Goal: Task Accomplishment & Management: Manage account settings

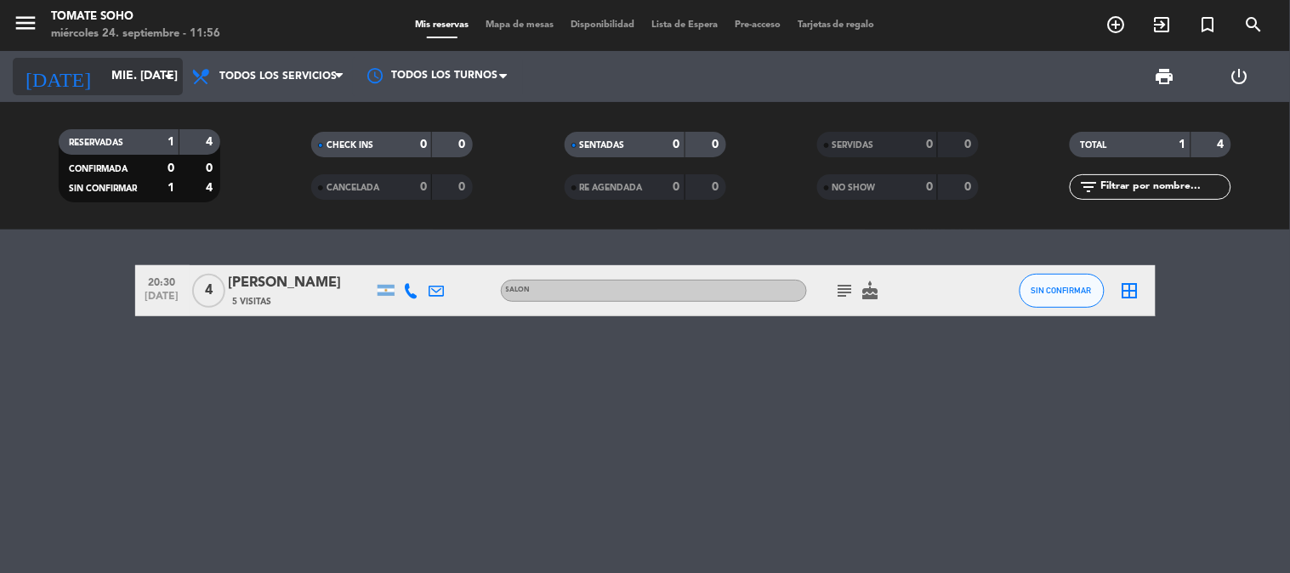
click at [103, 75] on input "mié. [DATE]" at bounding box center [184, 76] width 162 height 31
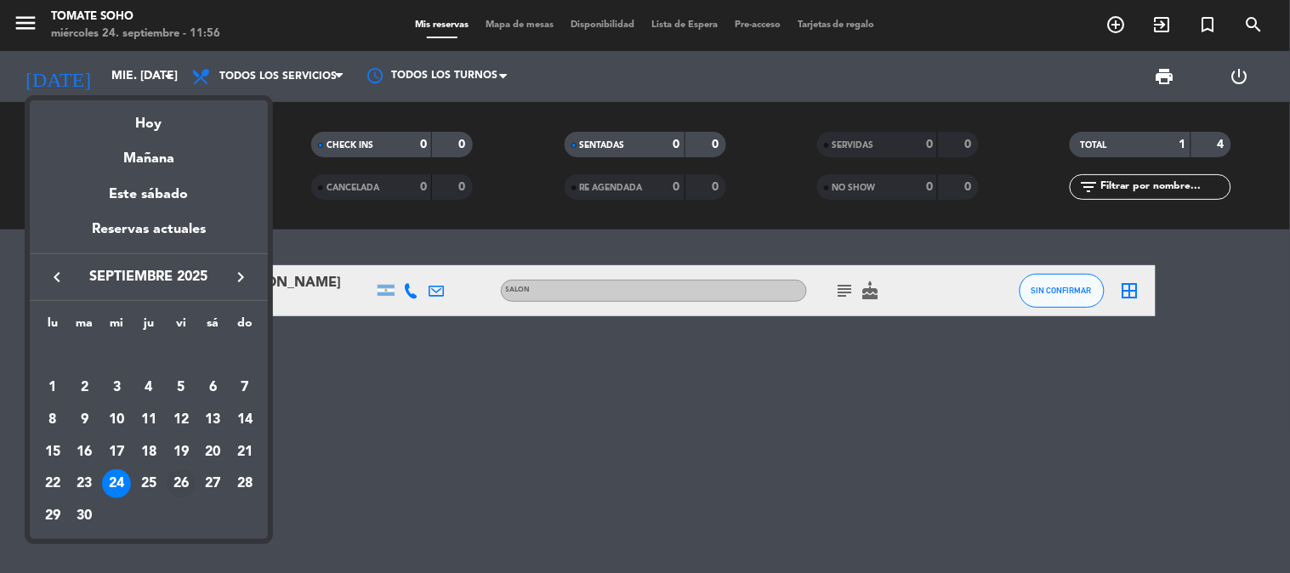
click at [183, 478] on div "26" at bounding box center [181, 483] width 29 height 29
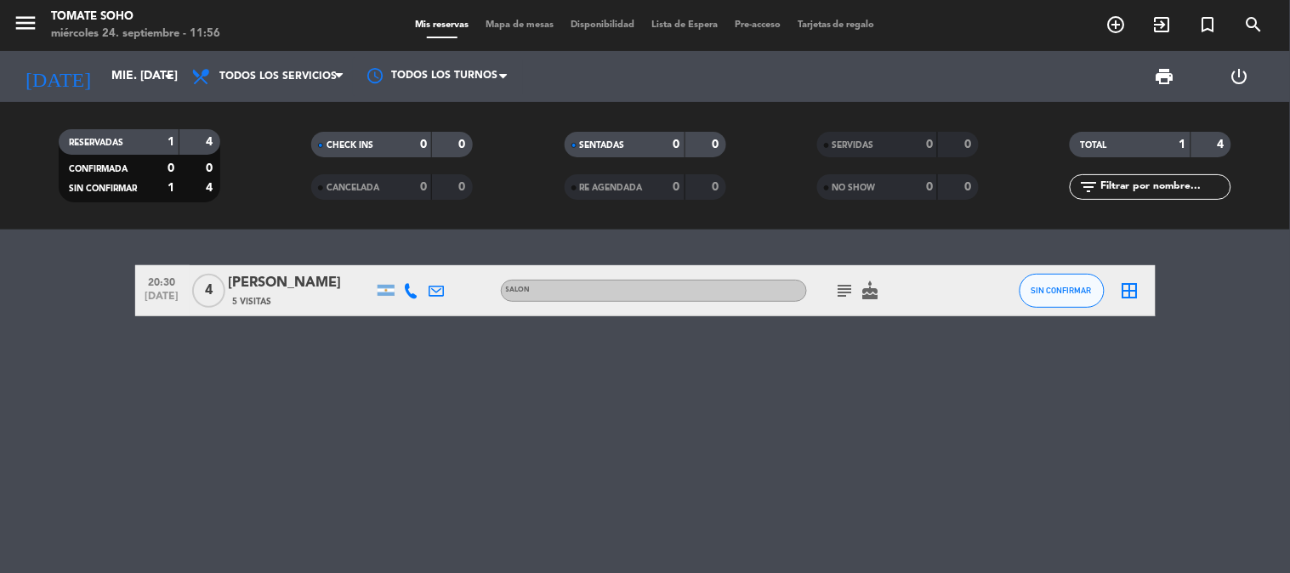
type input "vie. [DATE]"
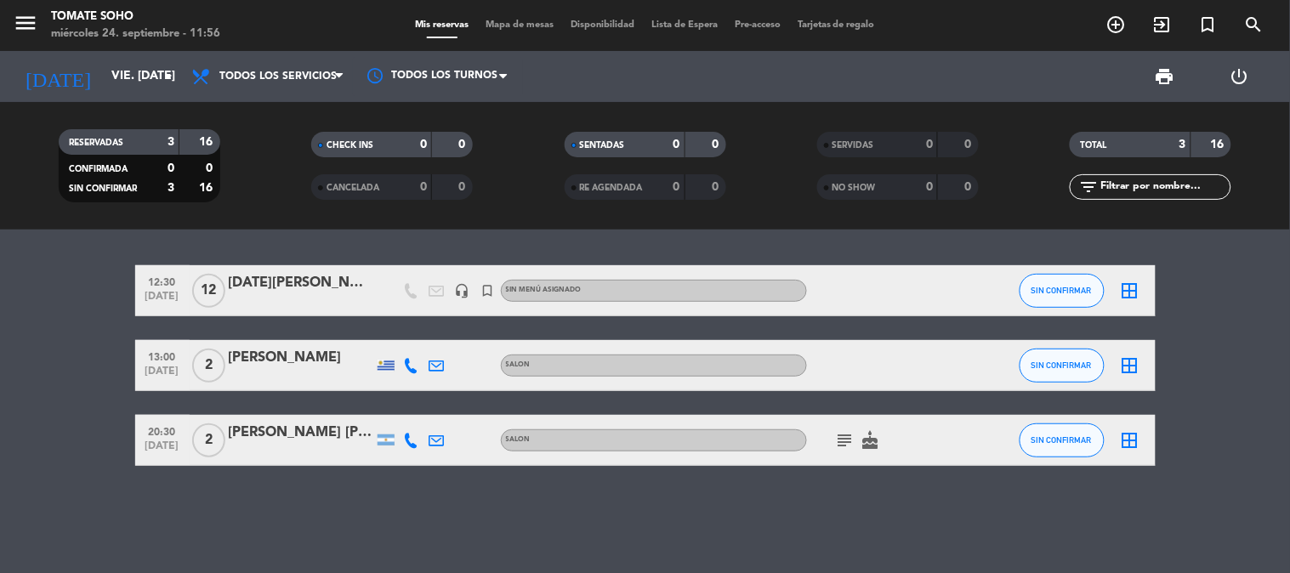
click at [206, 286] on span "12" at bounding box center [208, 291] width 33 height 34
click at [272, 298] on div at bounding box center [301, 302] width 145 height 14
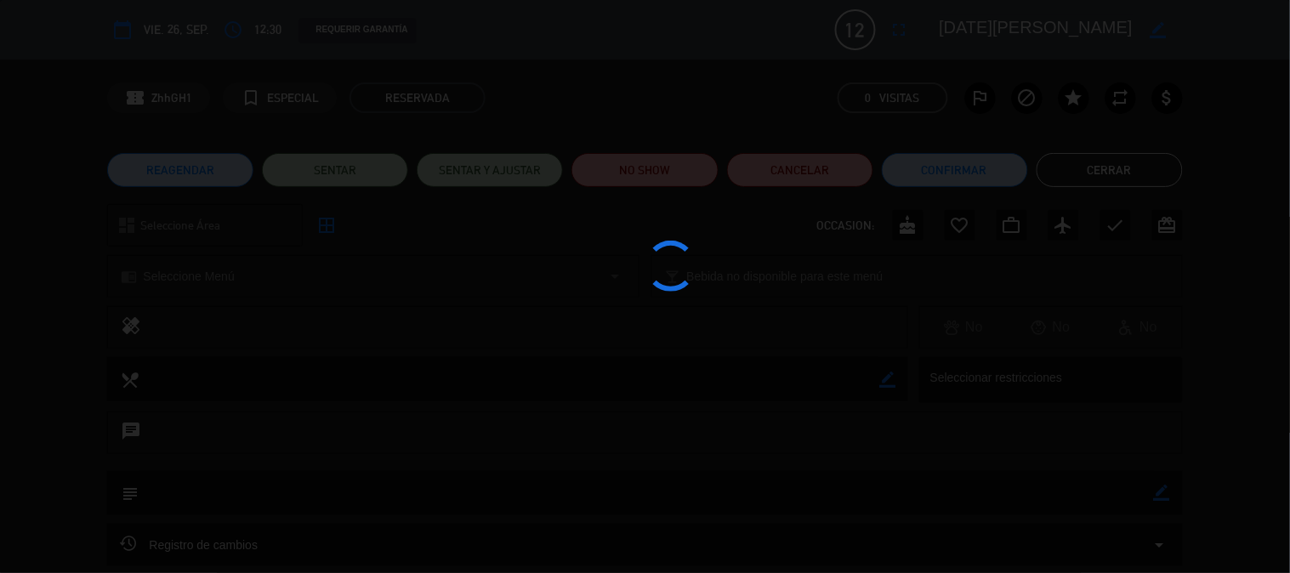
click at [187, 299] on div at bounding box center [645, 286] width 1290 height 573
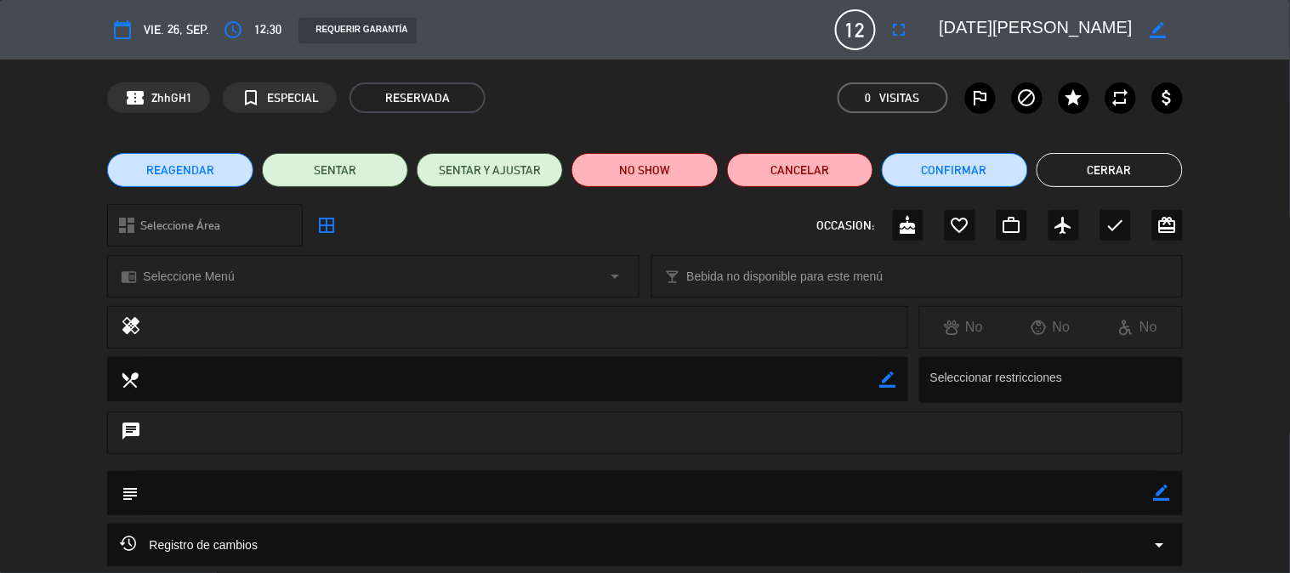
click at [861, 34] on span "12" at bounding box center [855, 29] width 41 height 41
click at [859, 31] on span "12" at bounding box center [855, 29] width 41 height 41
click at [871, 34] on span "12" at bounding box center [855, 29] width 41 height 41
click at [899, 26] on icon "fullscreen" at bounding box center [899, 30] width 20 height 20
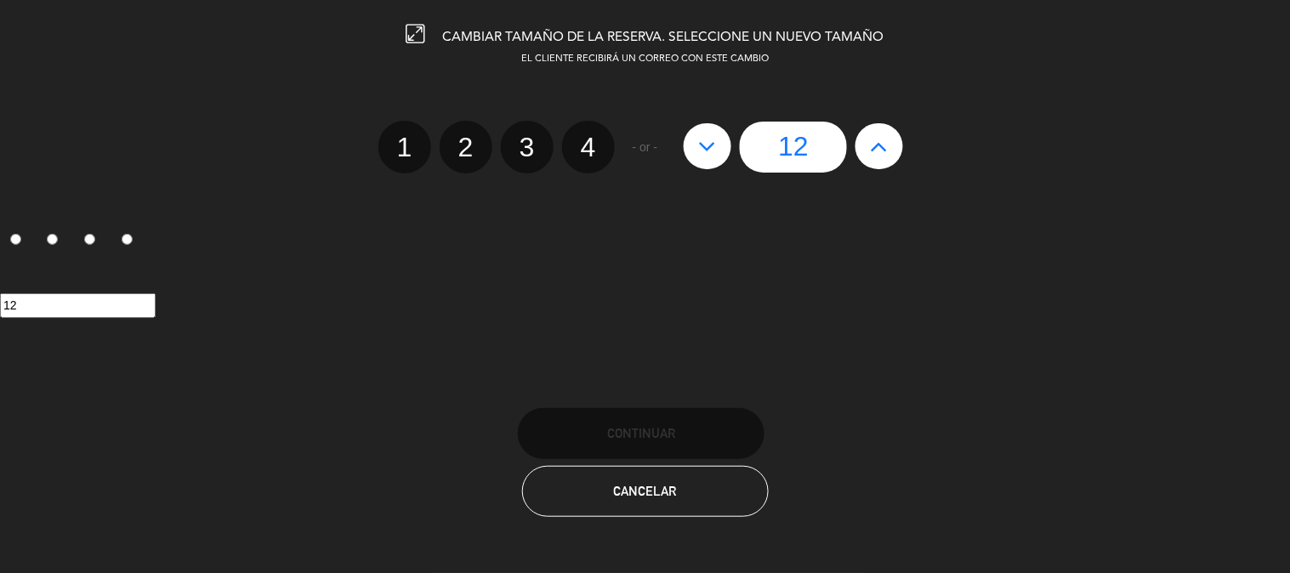
click at [894, 150] on button at bounding box center [879, 146] width 48 height 46
type input "13"
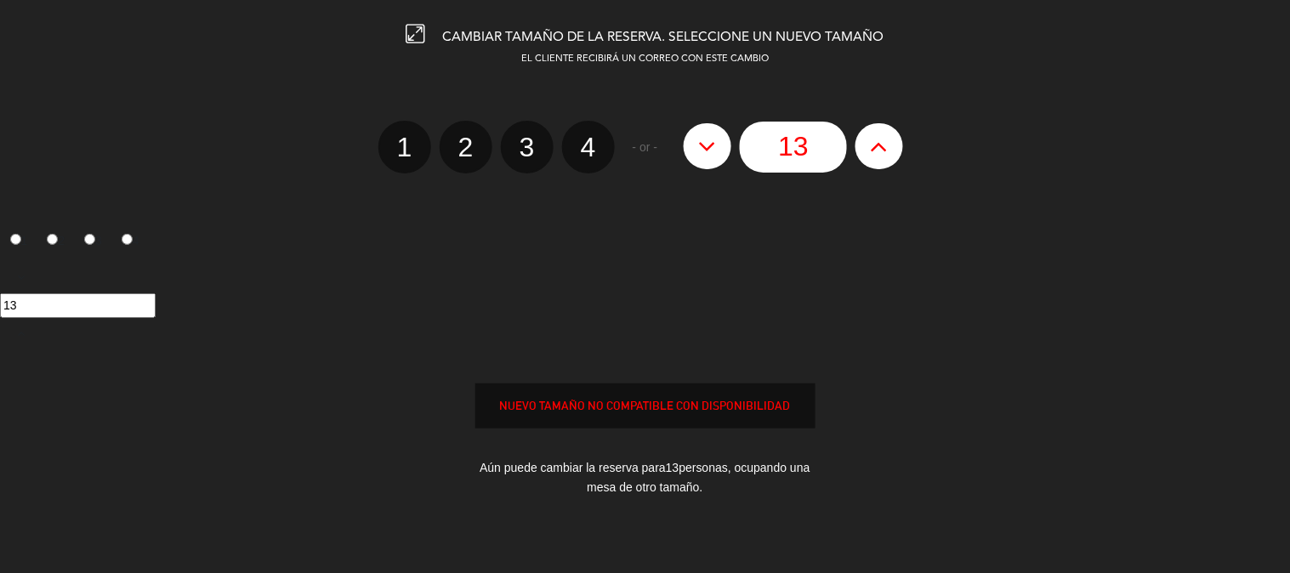
click at [891, 149] on button at bounding box center [879, 146] width 48 height 46
type input "14"
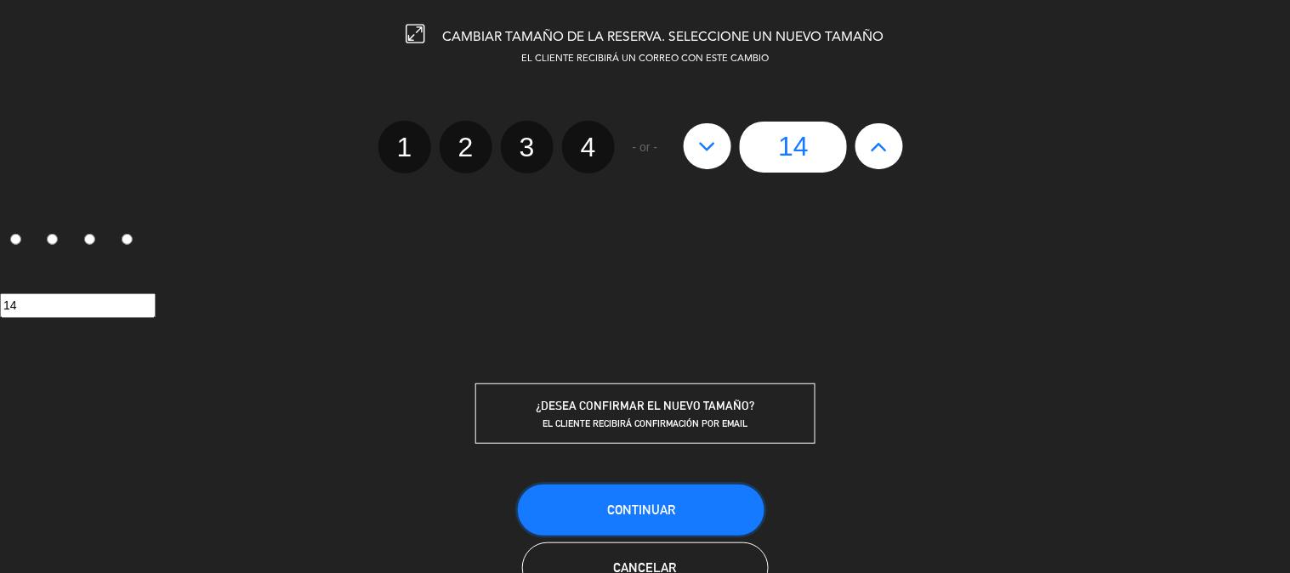
click at [676, 507] on button "Continuar" at bounding box center [641, 510] width 247 height 51
click at [644, 512] on span "Continuar" at bounding box center [641, 509] width 68 height 14
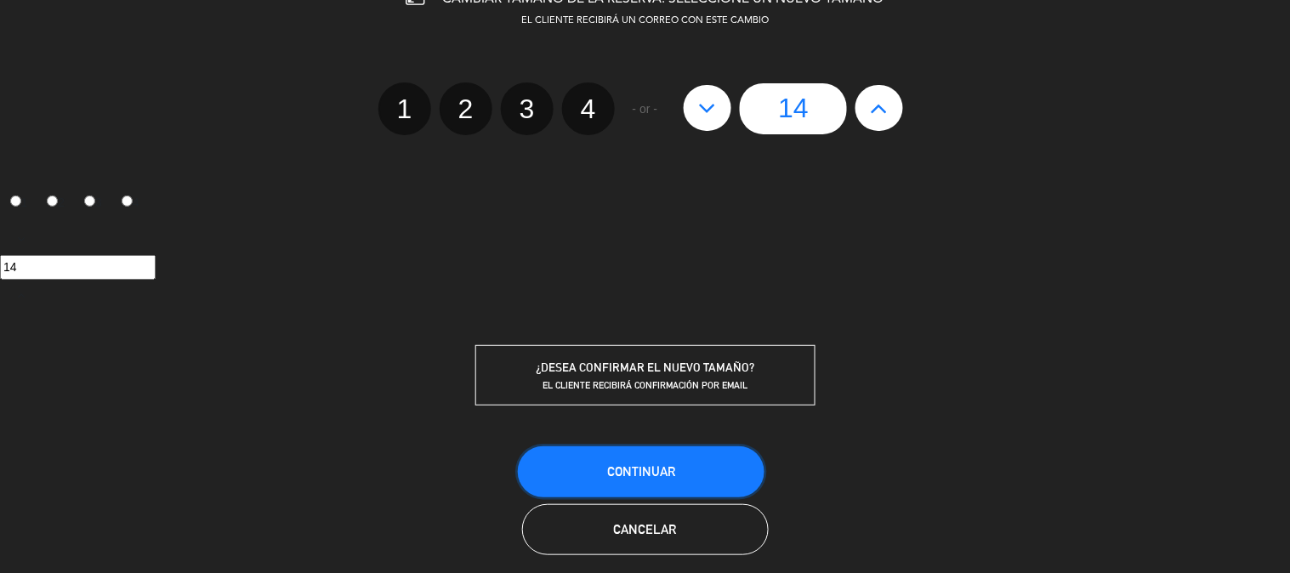
scroll to position [54, 0]
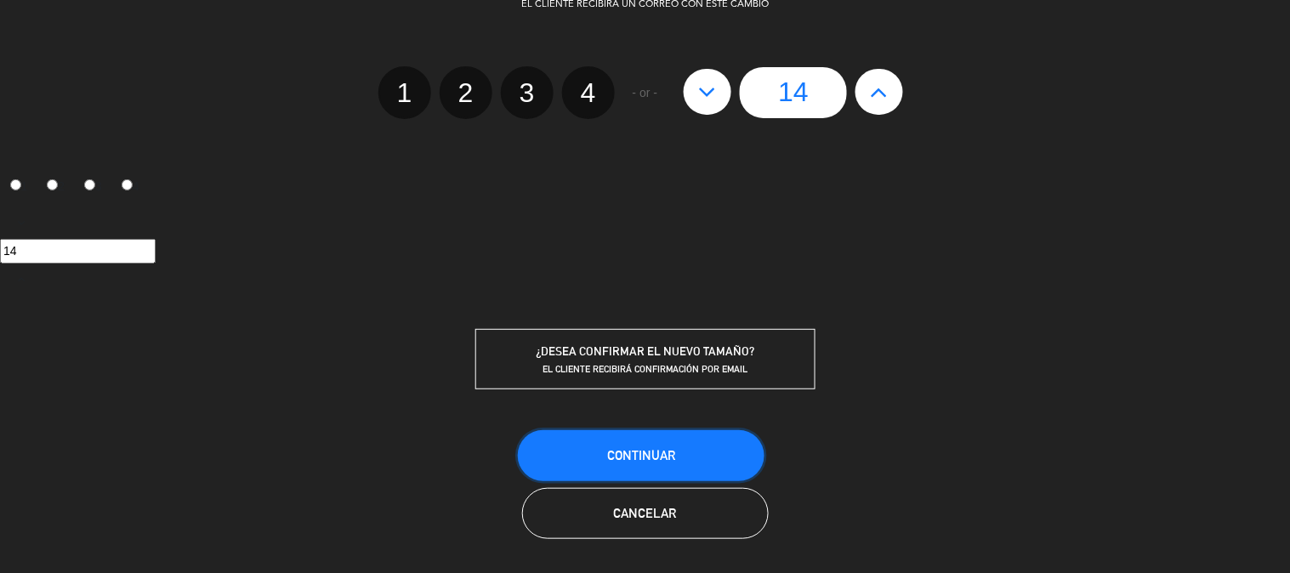
click at [673, 457] on span "Continuar" at bounding box center [641, 455] width 68 height 14
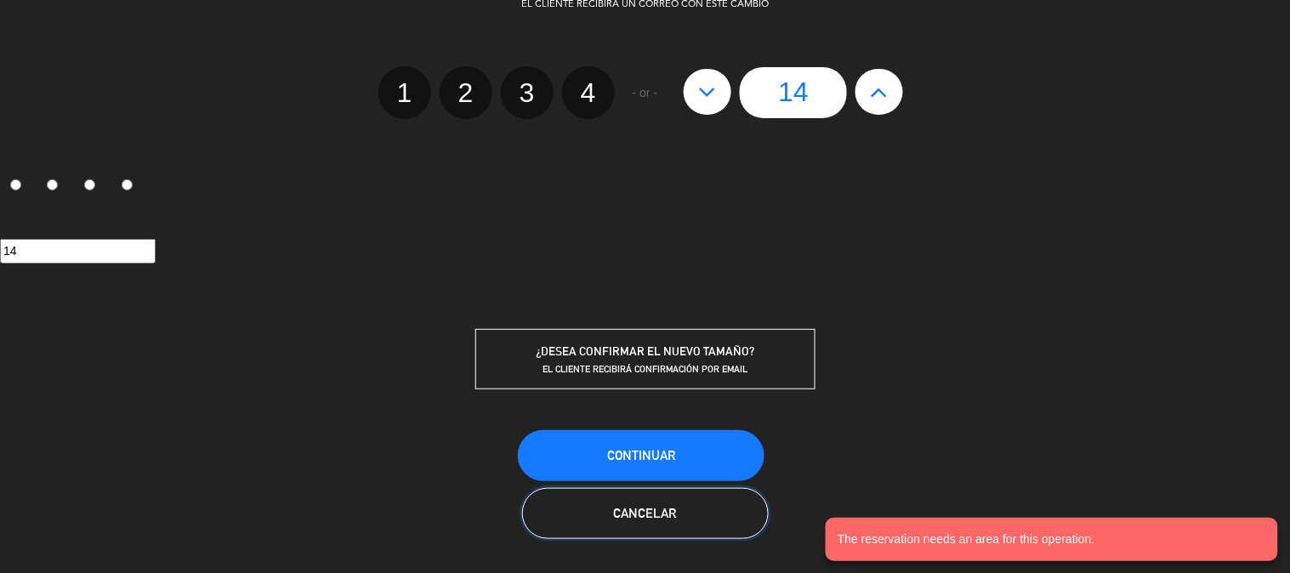
click at [715, 519] on button "Cancelar" at bounding box center [645, 513] width 247 height 51
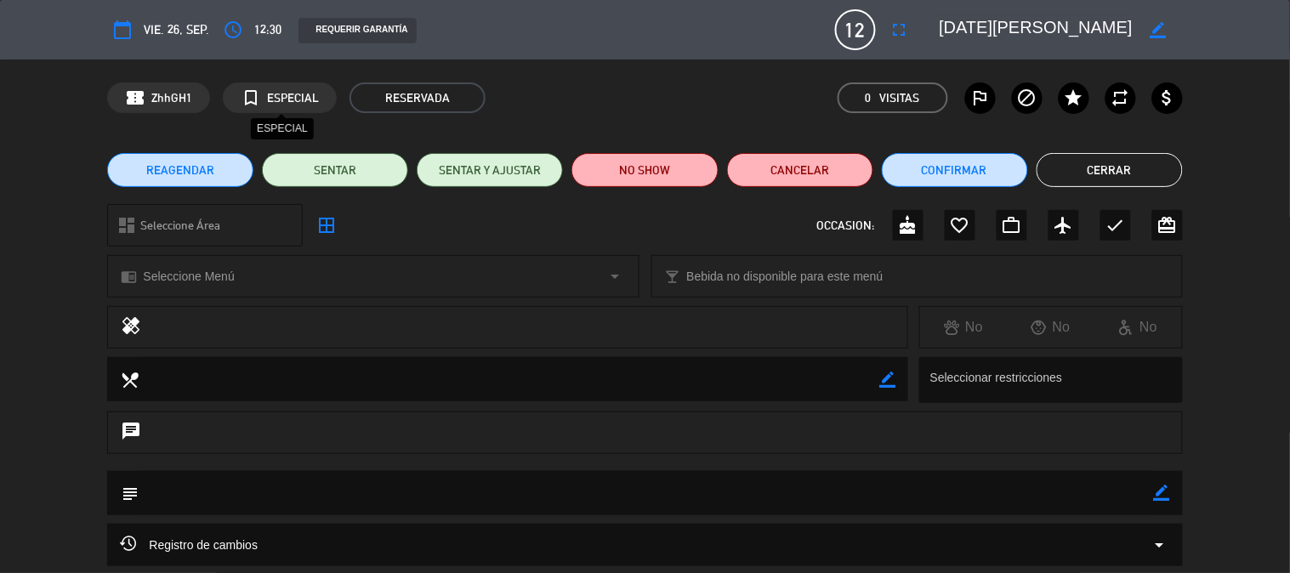
click at [283, 95] on span "ESPECIAL" at bounding box center [293, 98] width 52 height 20
click at [285, 99] on span "ESPECIAL" at bounding box center [293, 98] width 52 height 20
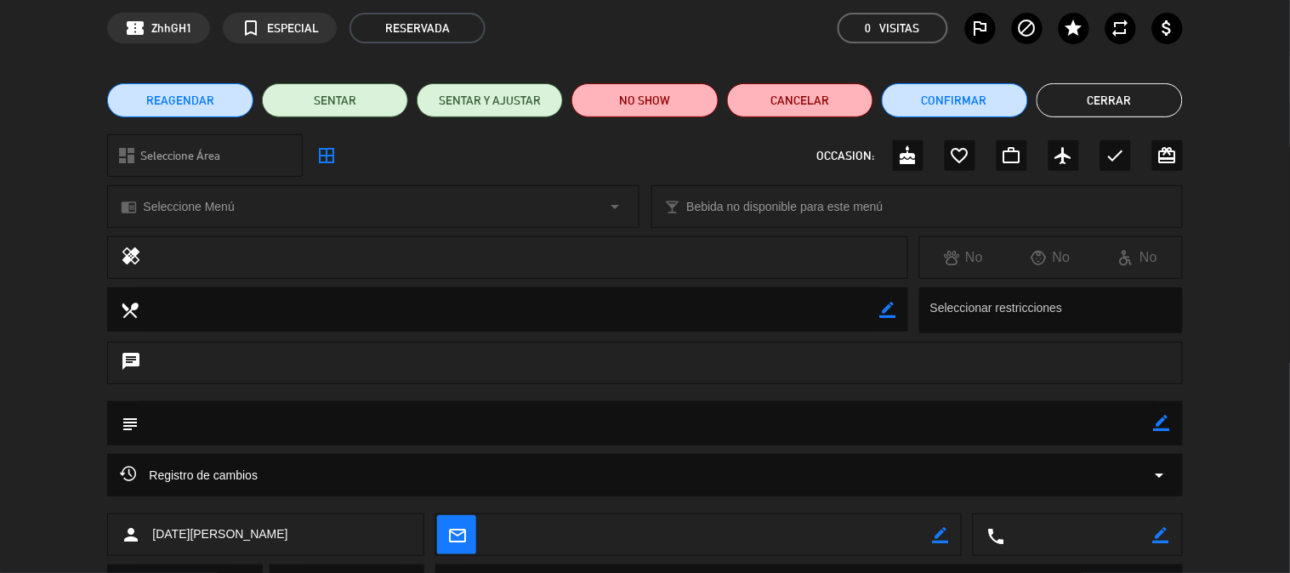
scroll to position [156, 0]
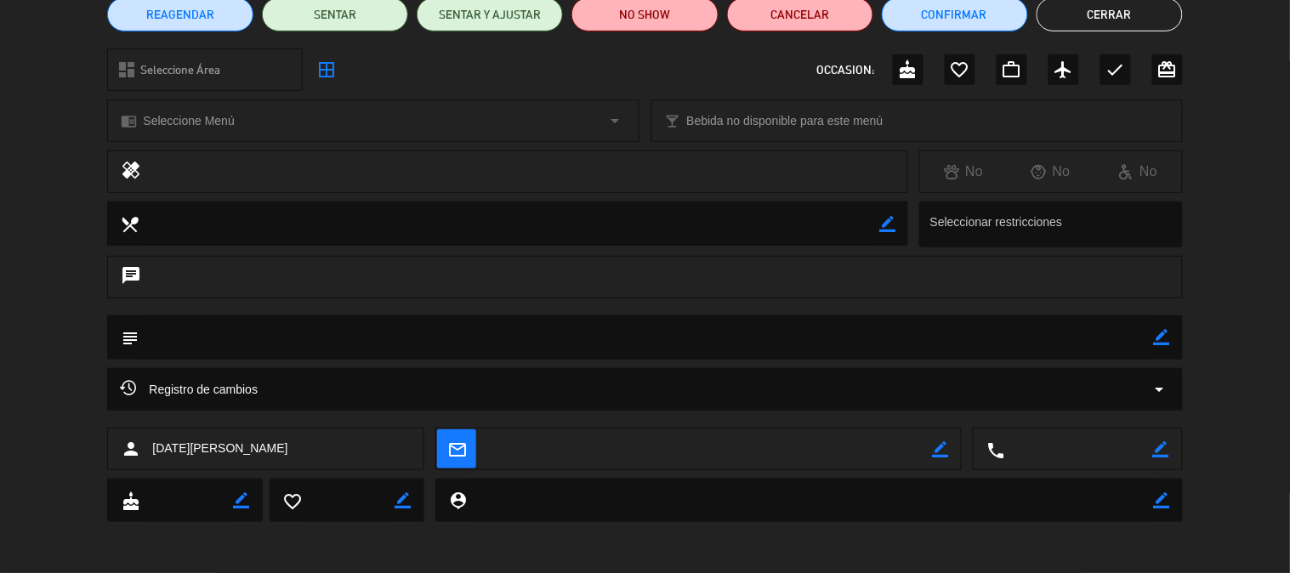
click at [300, 343] on textarea at bounding box center [646, 336] width 1014 height 43
click at [241, 338] on textarea at bounding box center [646, 336] width 1014 height 43
click at [201, 337] on textarea at bounding box center [646, 336] width 1014 height 43
click at [312, 337] on textarea at bounding box center [646, 336] width 1014 height 43
click at [1169, 340] on icon "border_color" at bounding box center [1162, 337] width 16 height 16
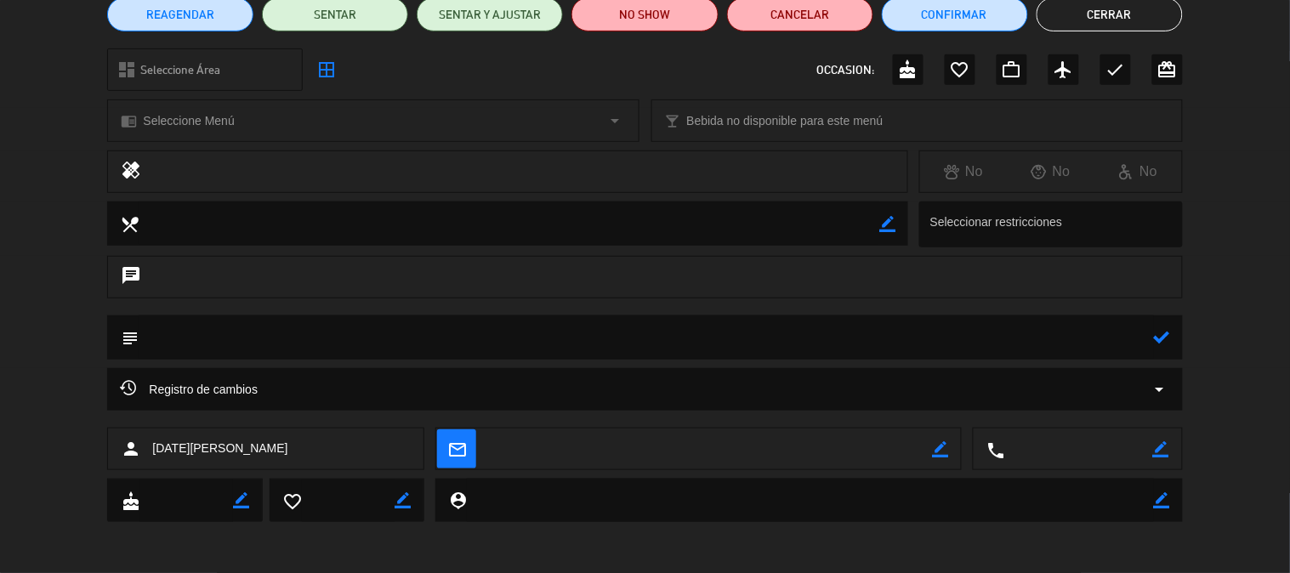
drag, startPoint x: 676, startPoint y: 344, endPoint x: 666, endPoint y: 344, distance: 10.2
click at [675, 344] on textarea at bounding box center [646, 336] width 1014 height 43
type textarea "v"
type textarea "s"
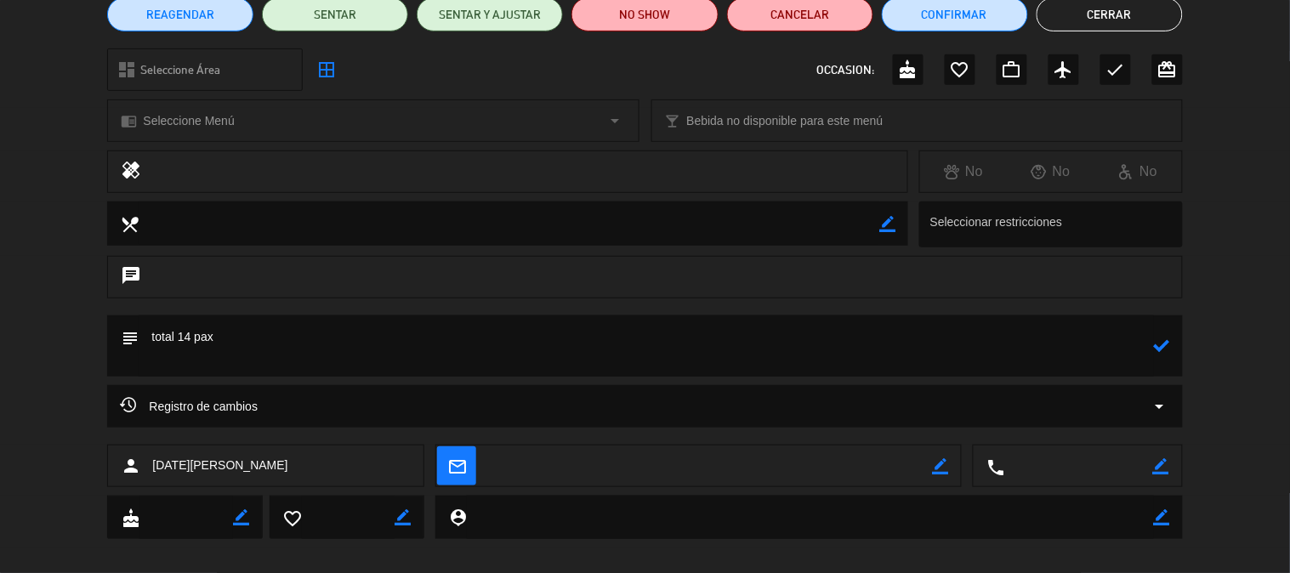
click at [1165, 344] on icon at bounding box center [1162, 345] width 16 height 16
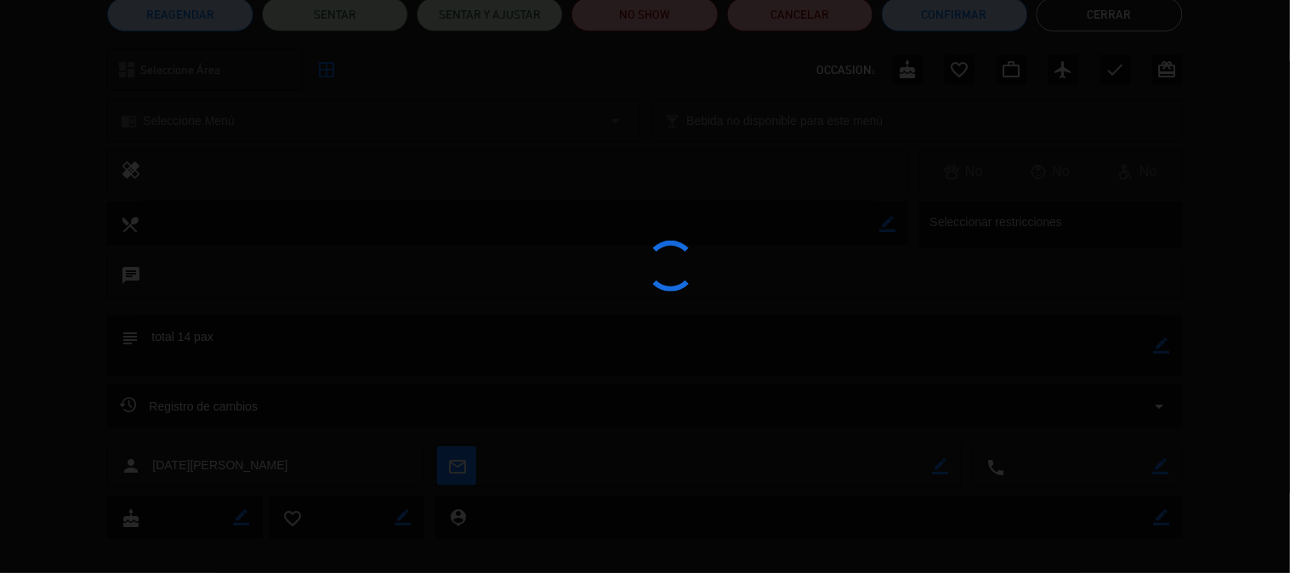
type textarea "total 14 pax"
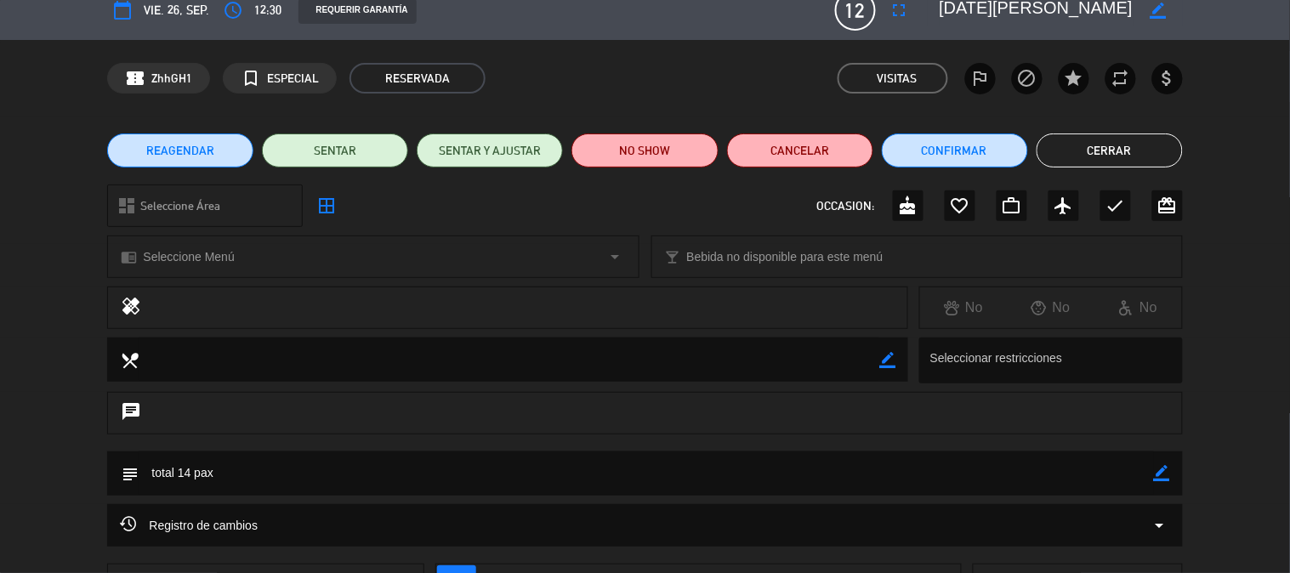
scroll to position [0, 0]
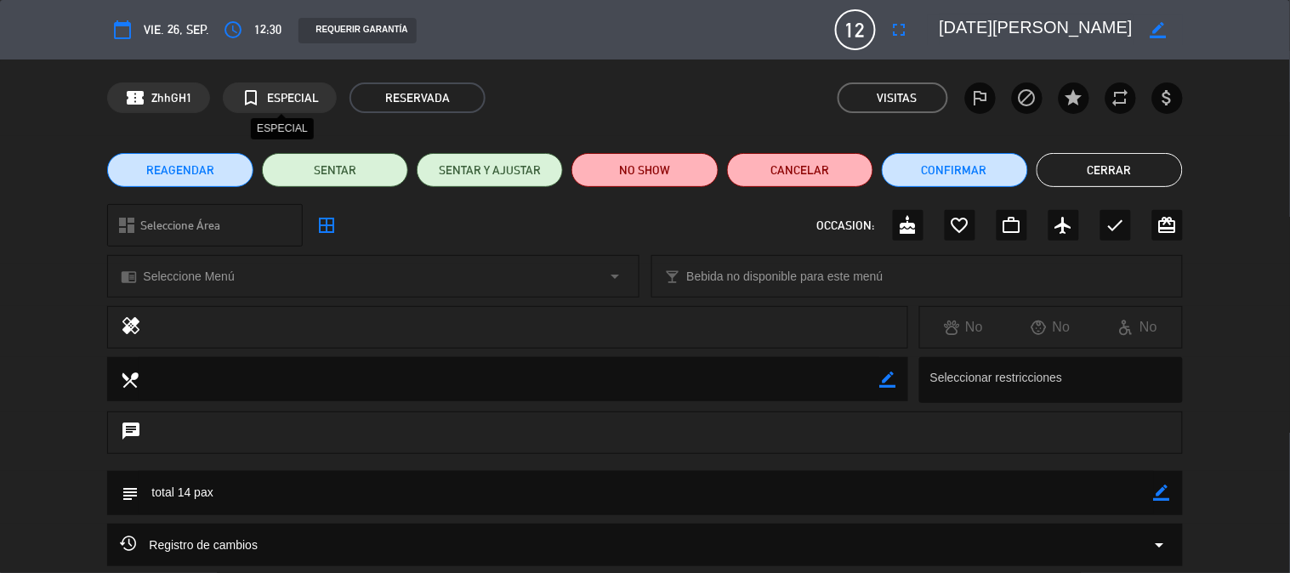
click at [286, 94] on span "ESPECIAL" at bounding box center [293, 98] width 52 height 20
click at [278, 94] on span "ESPECIAL" at bounding box center [293, 98] width 52 height 20
click at [252, 103] on icon "turned_in_not" at bounding box center [251, 98] width 20 height 20
click at [268, 102] on span "ESPECIAL" at bounding box center [293, 98] width 52 height 20
click at [1161, 26] on icon "border_color" at bounding box center [1157, 30] width 16 height 16
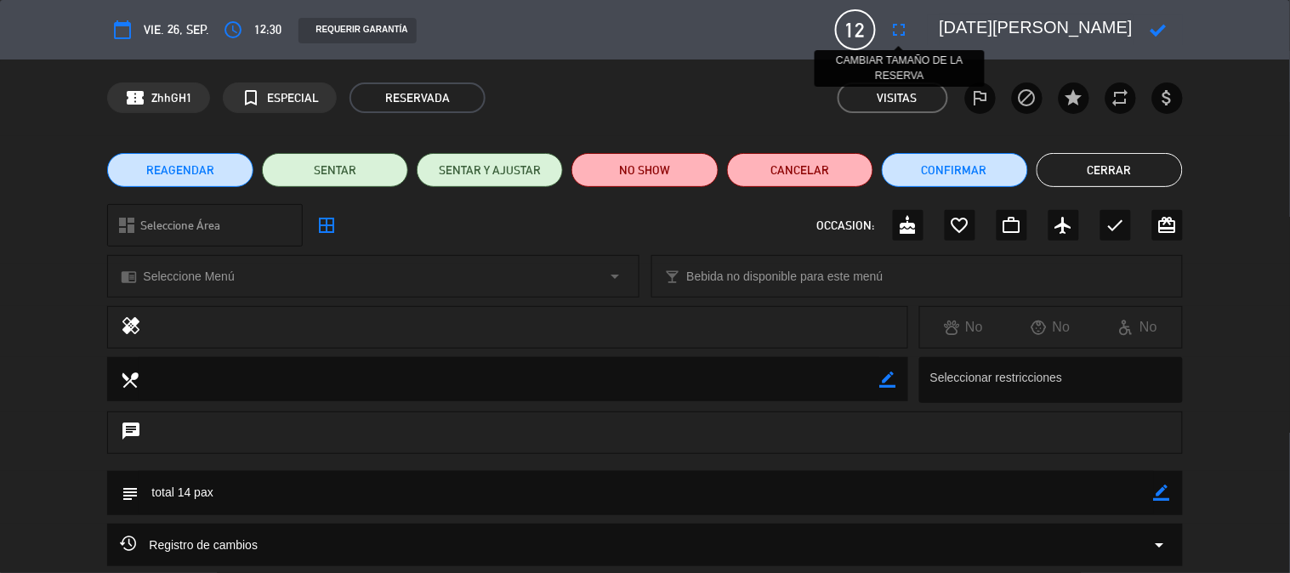
click at [887, 31] on button "fullscreen" at bounding box center [899, 29] width 31 height 31
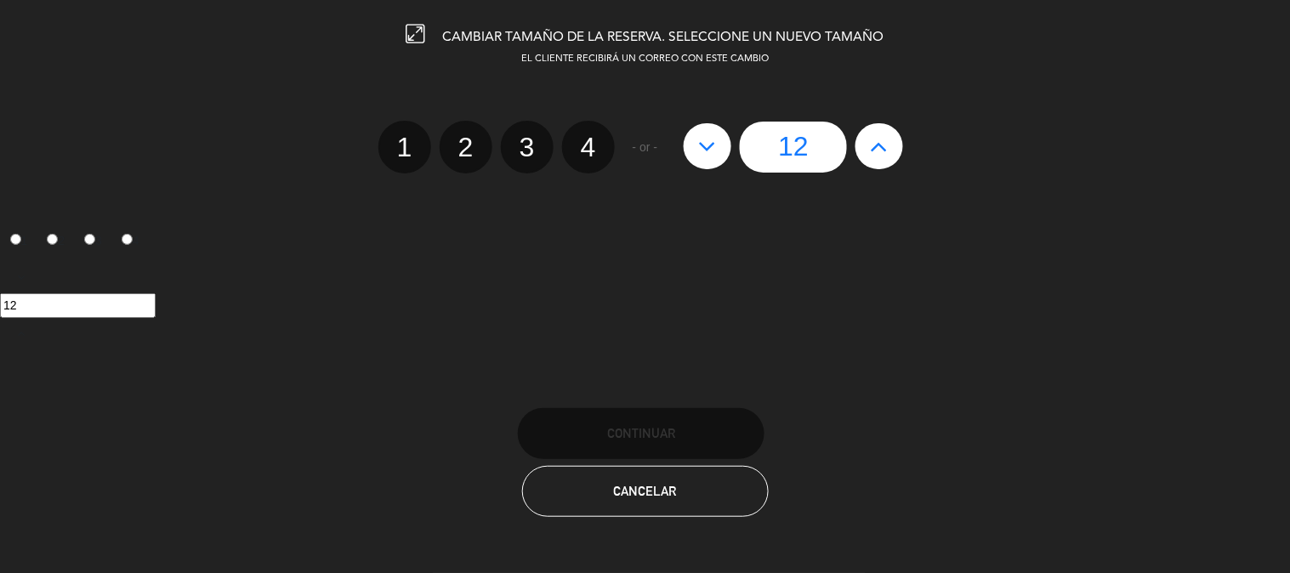
click at [876, 148] on icon at bounding box center [879, 146] width 18 height 27
type input "13"
click at [876, 148] on icon at bounding box center [879, 146] width 18 height 27
type input "14"
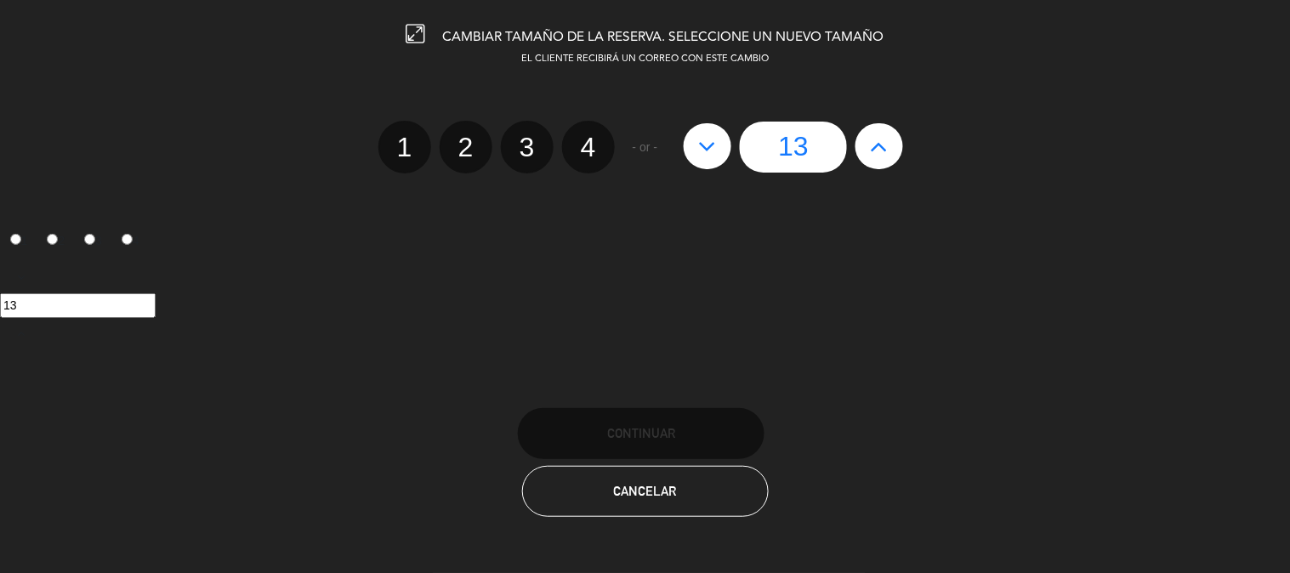
type input "14"
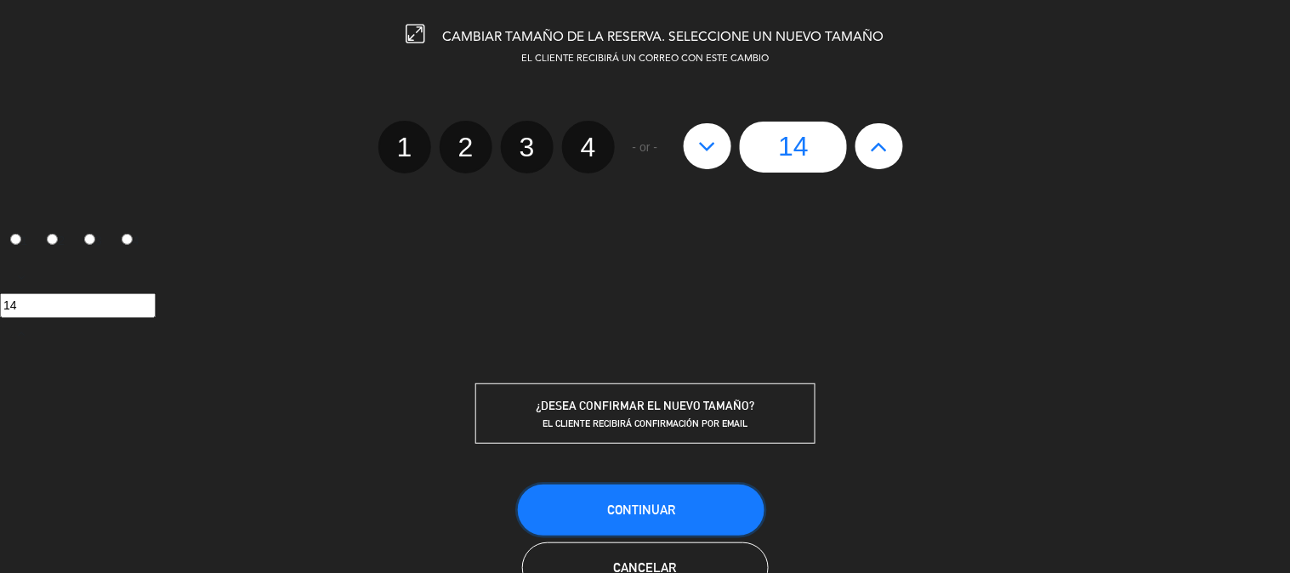
click at [703, 515] on button "Continuar" at bounding box center [641, 510] width 247 height 51
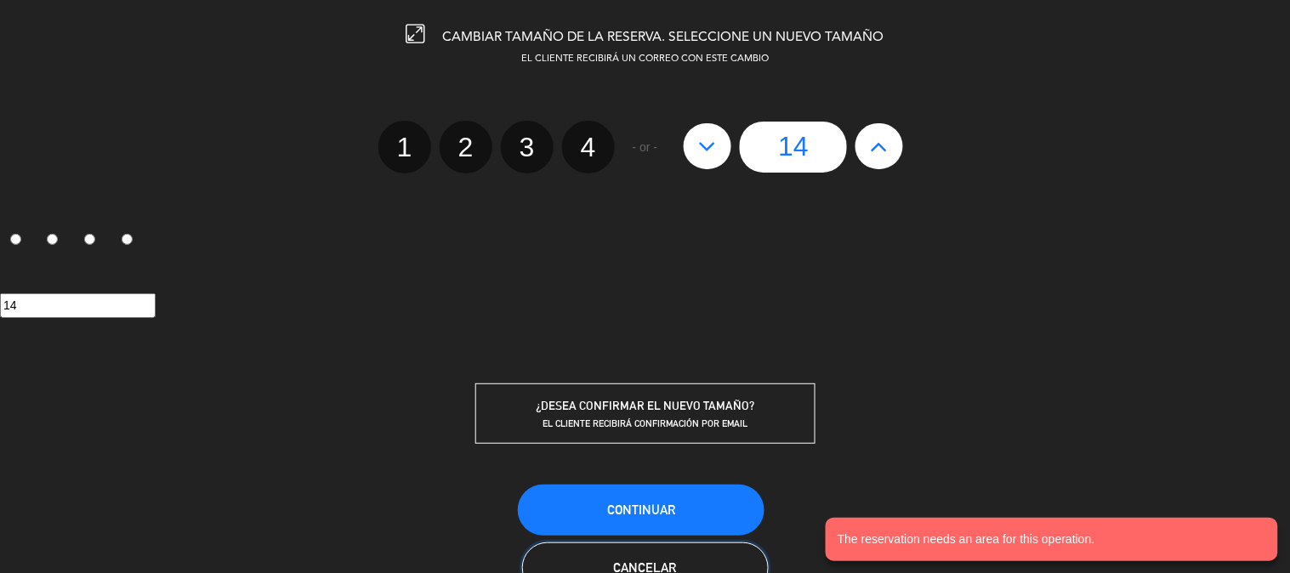
click at [683, 561] on button "Cancelar" at bounding box center [645, 567] width 247 height 51
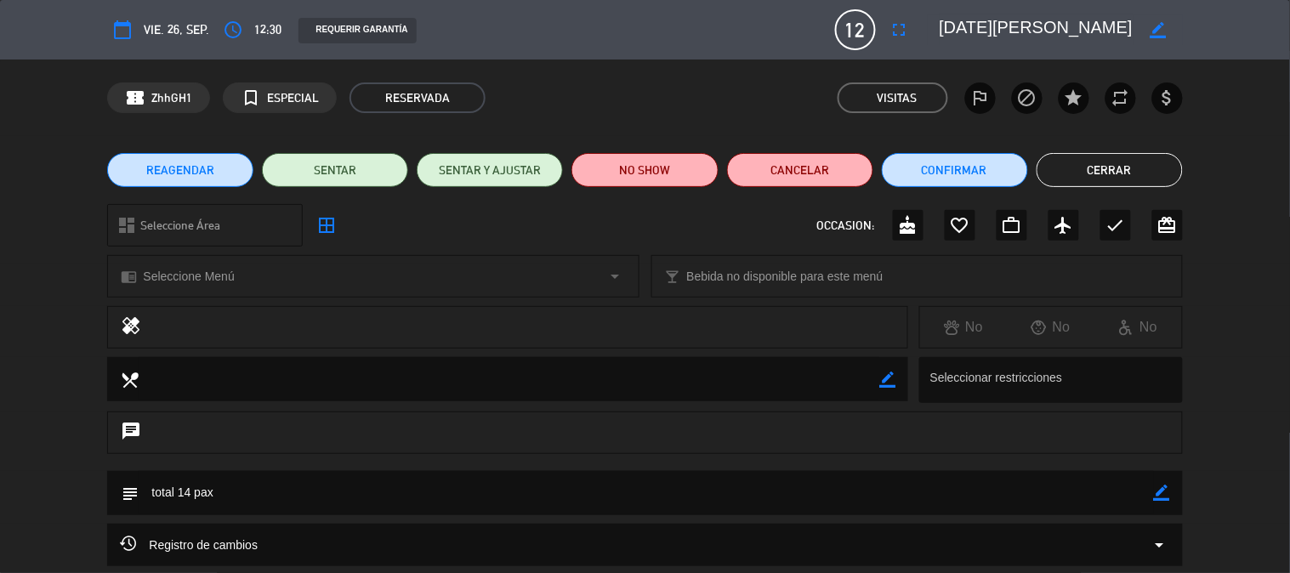
click at [1131, 166] on button "Cerrar" at bounding box center [1109, 170] width 146 height 34
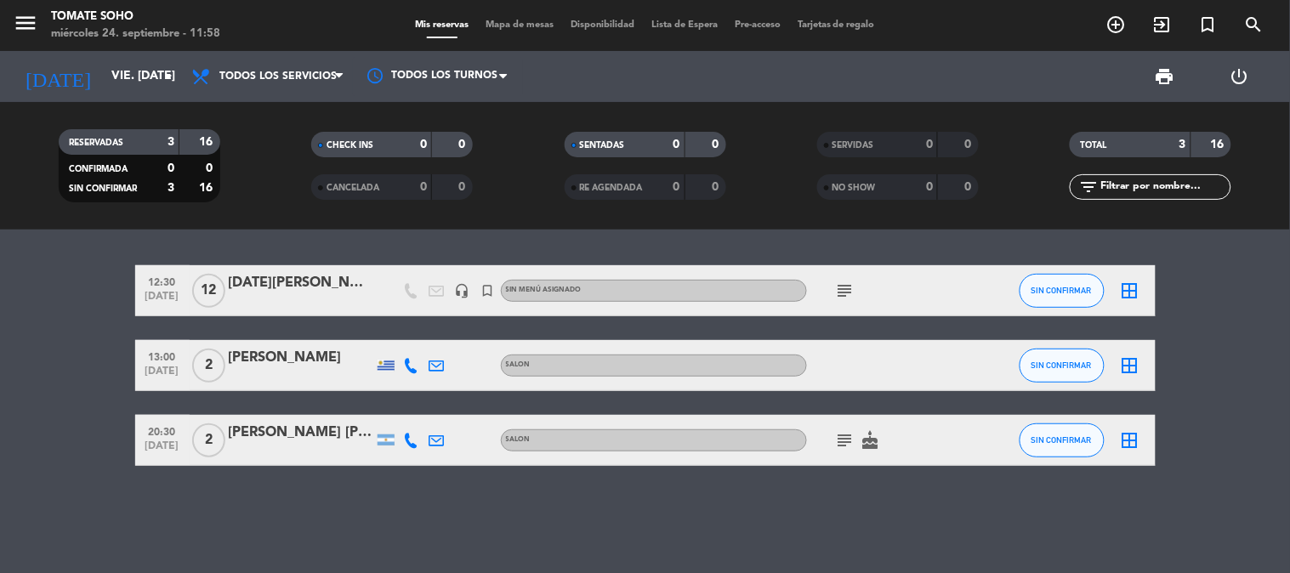
click at [281, 449] on div at bounding box center [301, 452] width 145 height 14
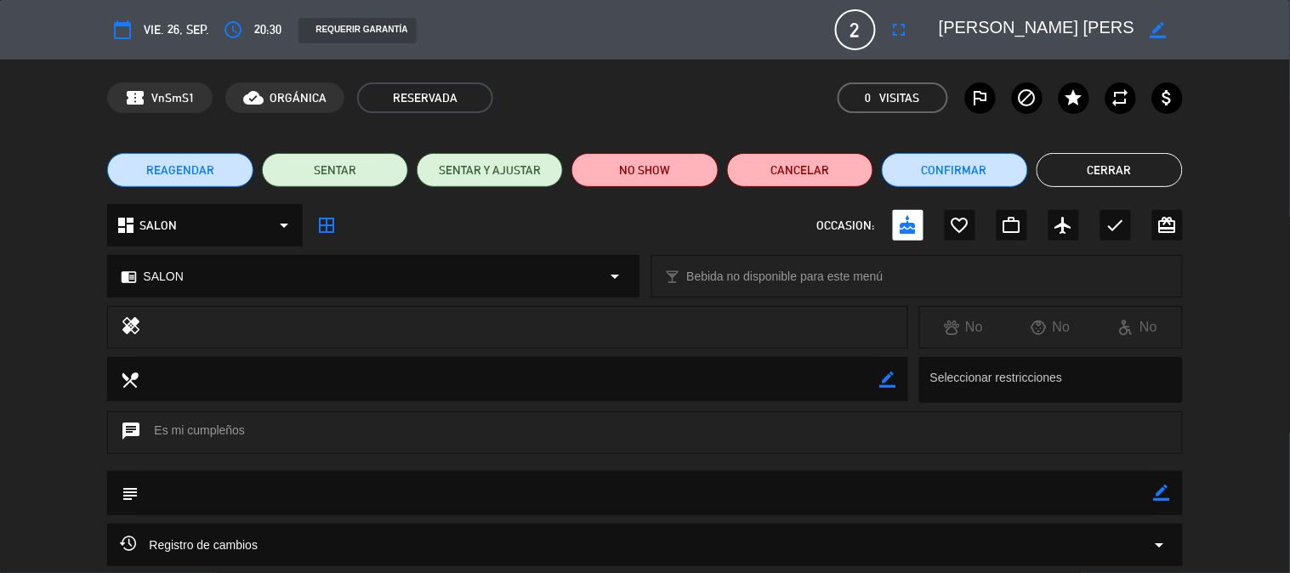
click at [1148, 166] on button "Cerrar" at bounding box center [1109, 170] width 146 height 34
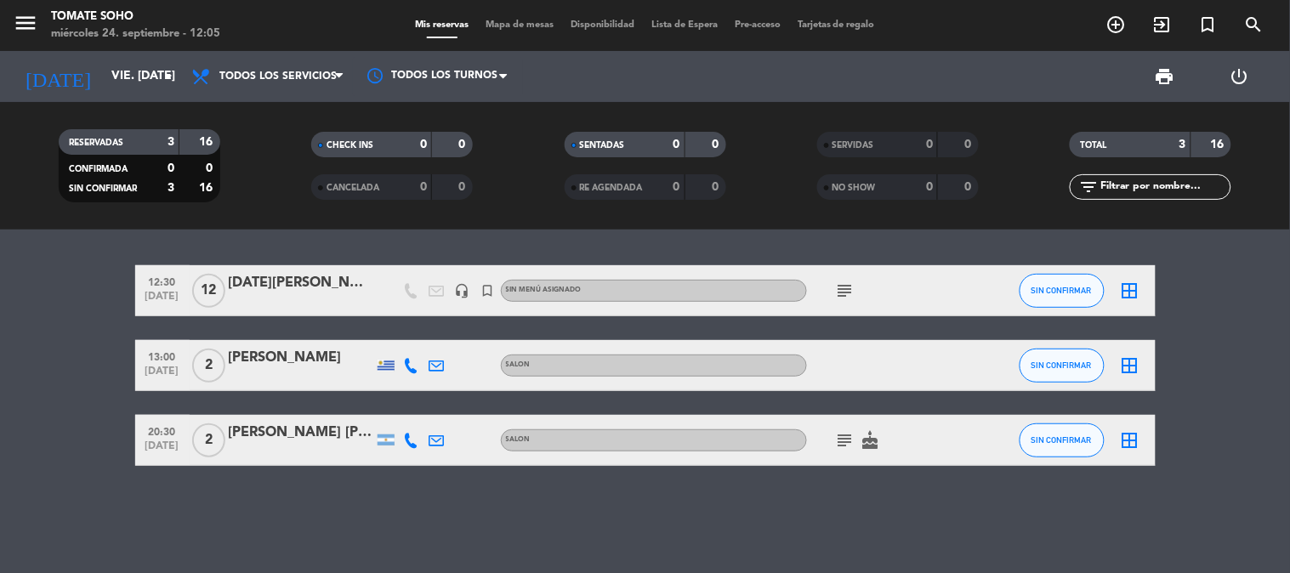
click at [838, 283] on icon "subject" at bounding box center [845, 291] width 20 height 20
click at [838, 439] on icon "subject" at bounding box center [845, 440] width 20 height 20
click at [706, 530] on div "12:30 [DATE] [DATE][PERSON_NAME] headset_mic turned_in_not Sin menú asignado su…" at bounding box center [645, 401] width 1290 height 343
